Goal: Communication & Community: Share content

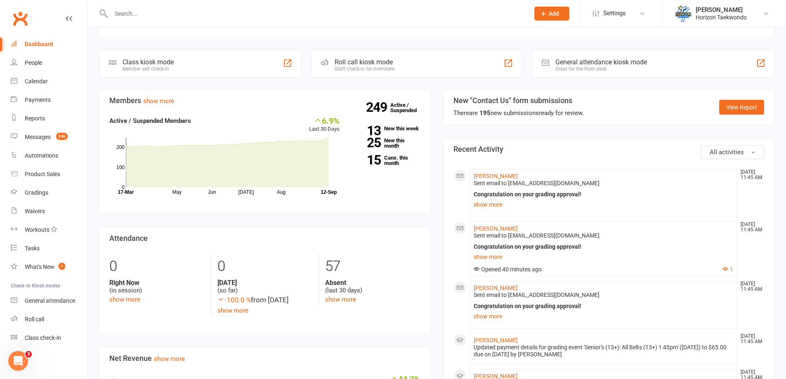
scroll to position [206, 0]
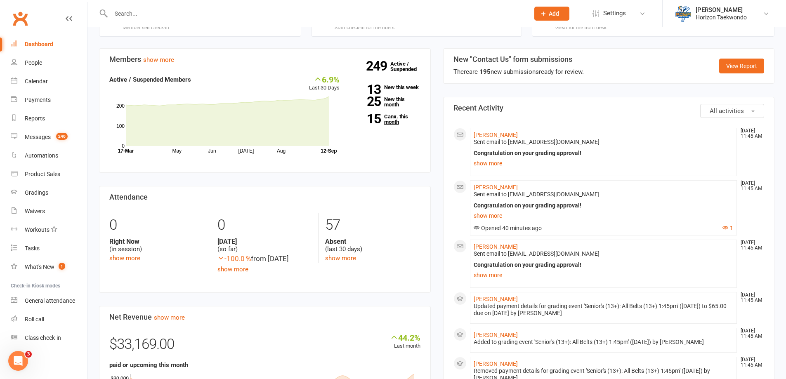
click at [392, 125] on link "15 Canx. this month" at bounding box center [386, 119] width 68 height 11
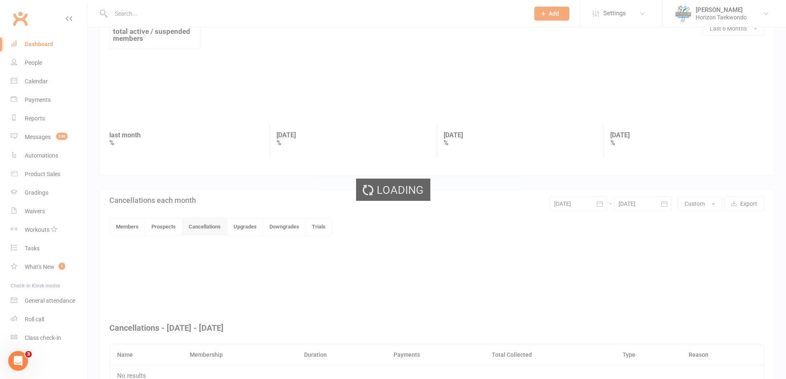
scroll to position [89, 0]
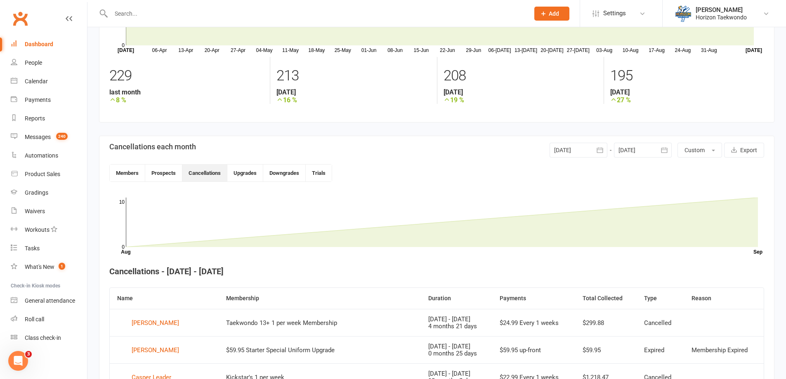
click at [596, 152] on icon "button" at bounding box center [600, 150] width 8 height 8
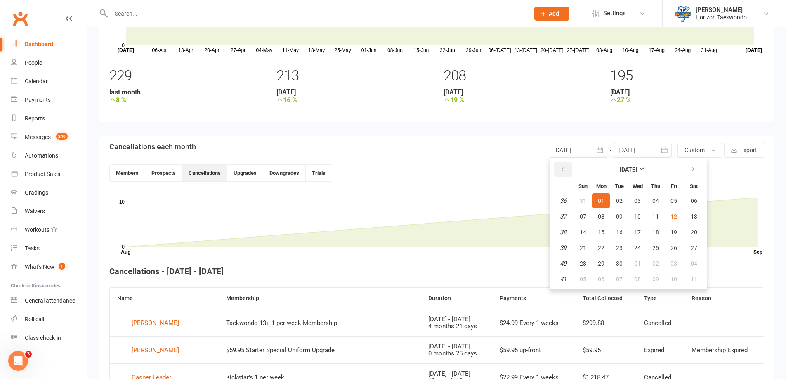
click at [569, 167] on button "button" at bounding box center [563, 169] width 18 height 15
click at [671, 202] on span "01" at bounding box center [673, 201] width 7 height 7
type input "[DATE]"
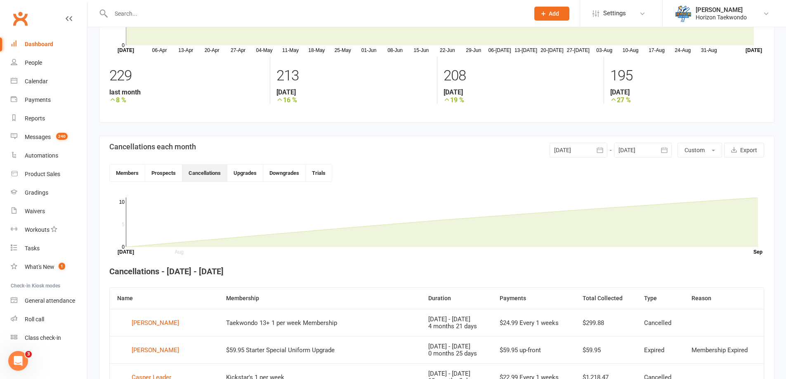
click at [660, 153] on icon "button" at bounding box center [664, 150] width 8 height 8
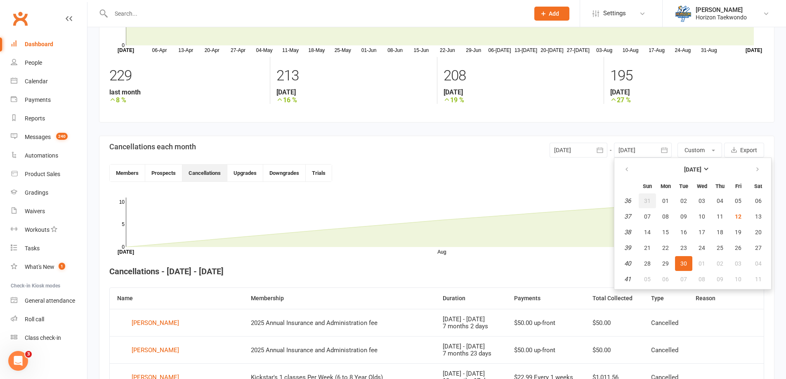
click at [644, 200] on span "31" at bounding box center [647, 201] width 7 height 7
type input "[DATE]"
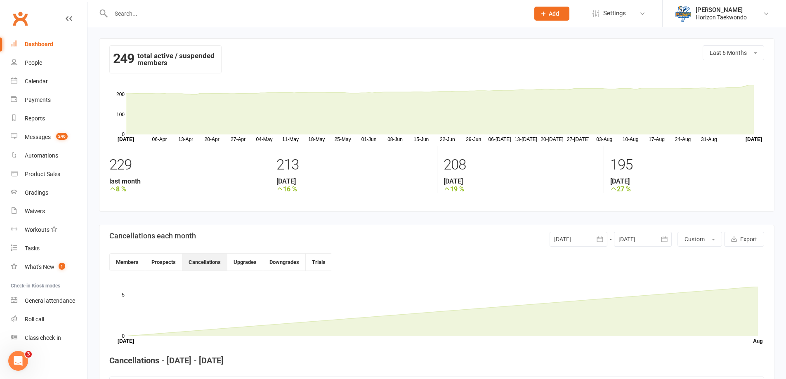
scroll to position [0, 0]
click at [52, 135] on link "Messages 240" at bounding box center [49, 137] width 76 height 19
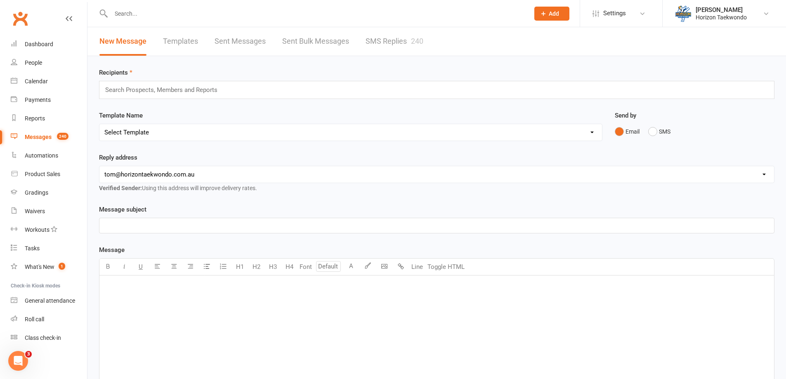
click at [321, 45] on link "Sent Bulk Messages" at bounding box center [315, 41] width 67 height 28
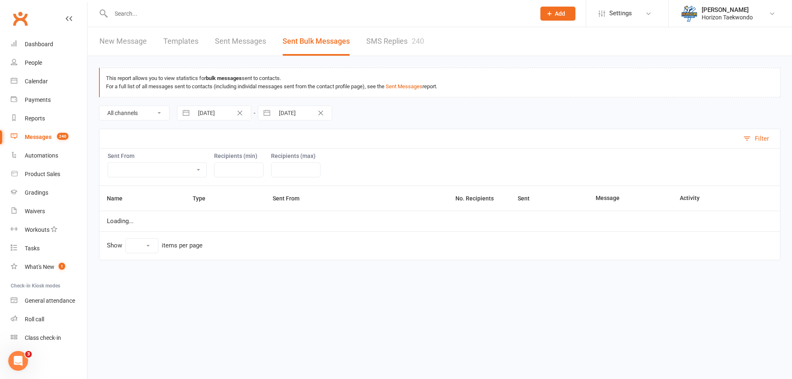
select select "100"
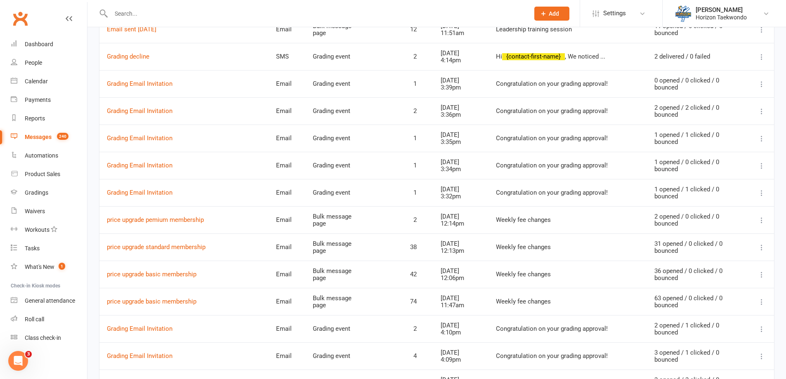
scroll to position [1773, 0]
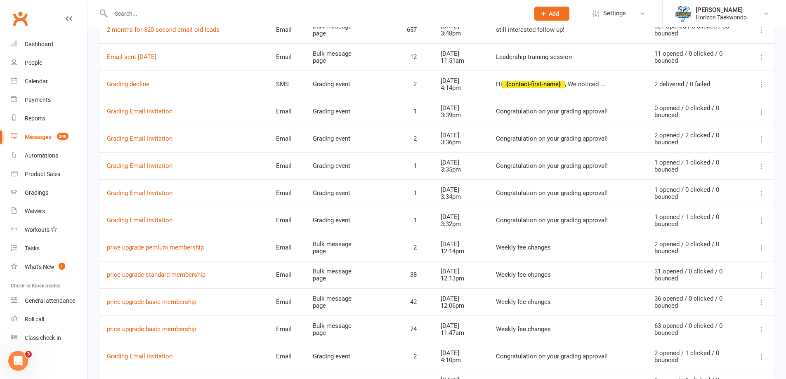
click at [761, 58] on icon at bounding box center [761, 57] width 8 height 8
click at [710, 119] on link "Send another message to this group" at bounding box center [703, 123] width 113 height 16
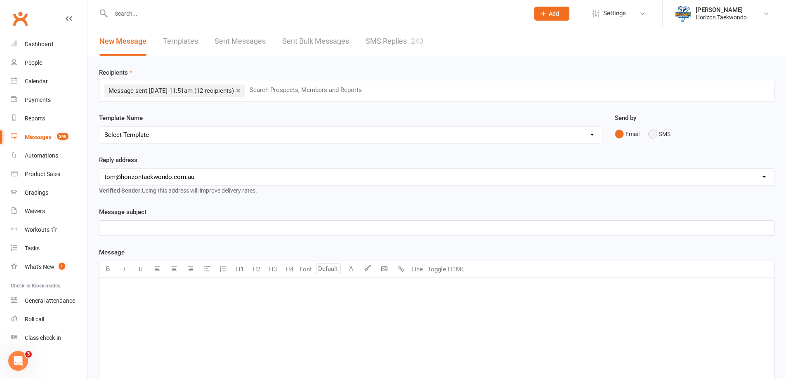
click at [652, 137] on button "SMS" at bounding box center [659, 134] width 22 height 16
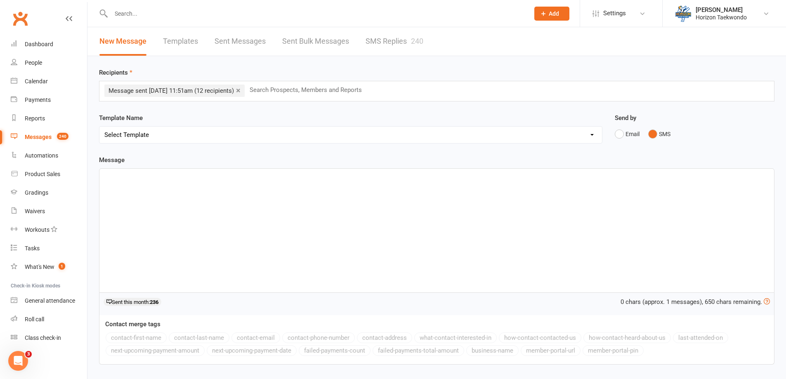
click at [187, 216] on div "﻿" at bounding box center [436, 231] width 674 height 124
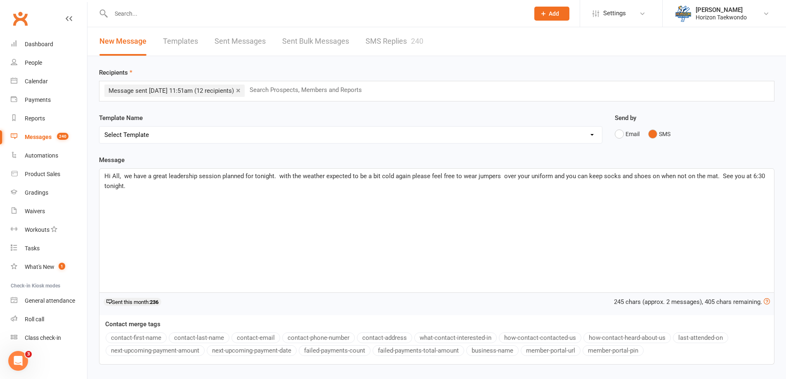
click at [282, 174] on span "Hi All, we have a great leadership session planned for tonight. with the weathe…" at bounding box center [435, 180] width 662 height 17
click at [503, 178] on span "Hi All, we have a great leadership session planned for tonight. With the weathe…" at bounding box center [435, 180] width 663 height 17
click at [165, 187] on p "Hi All, we have a great leadership session planned for tonight. With the weathe…" at bounding box center [436, 181] width 664 height 20
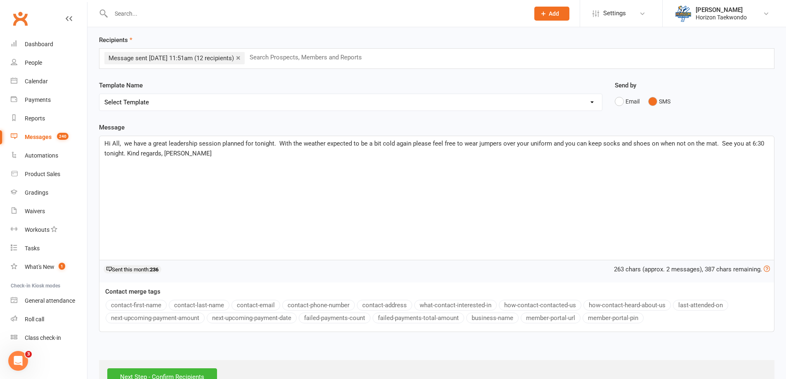
scroll to position [59, 0]
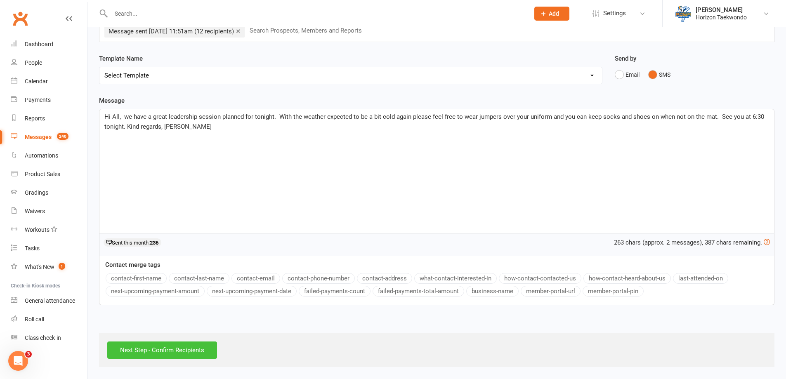
click at [175, 355] on input "Next Step - Confirm Recipients" at bounding box center [162, 349] width 110 height 17
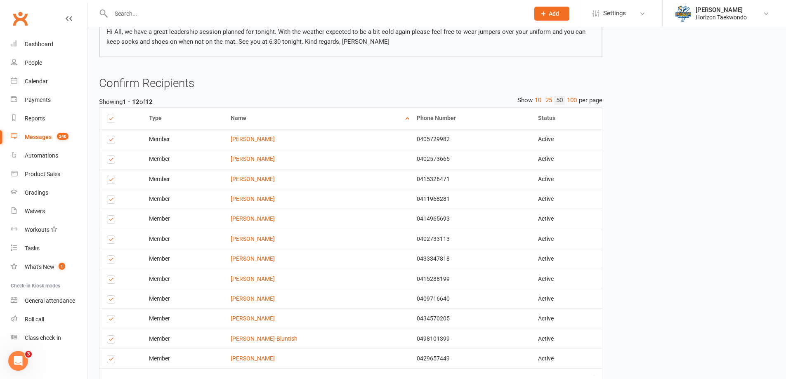
scroll to position [147, 0]
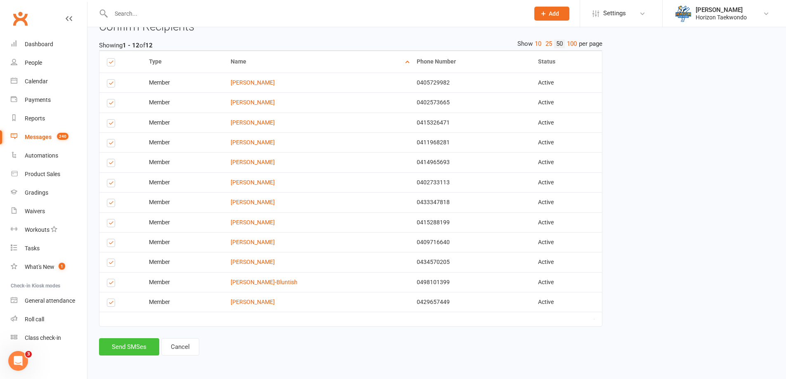
click at [137, 348] on button "Send SMSes" at bounding box center [129, 346] width 60 height 17
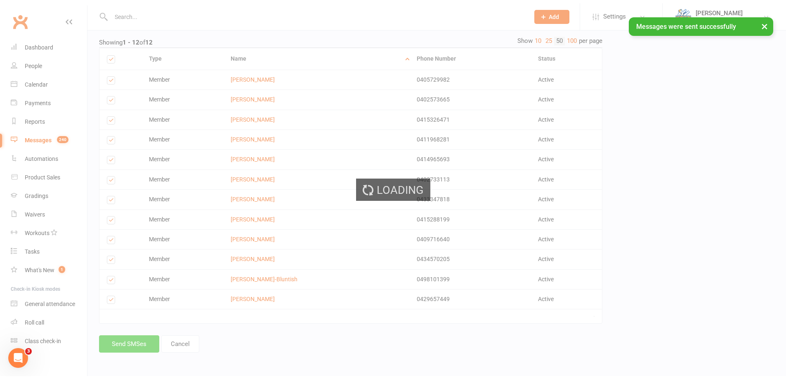
scroll to position [141, 0]
